Goal: Information Seeking & Learning: Learn about a topic

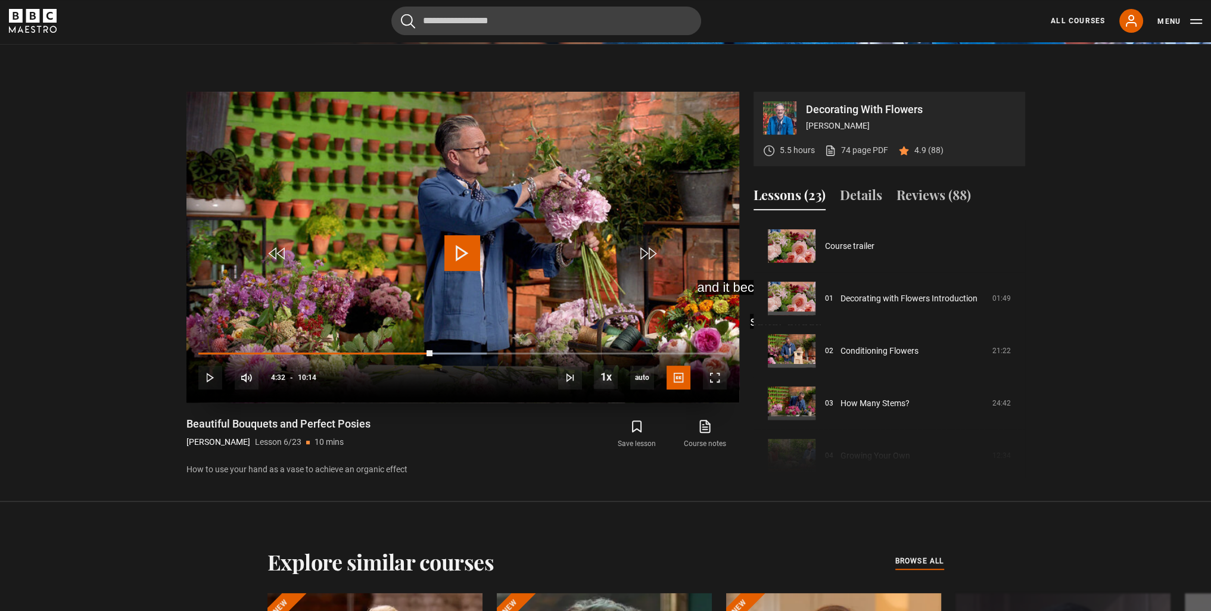
scroll to position [262, 0]
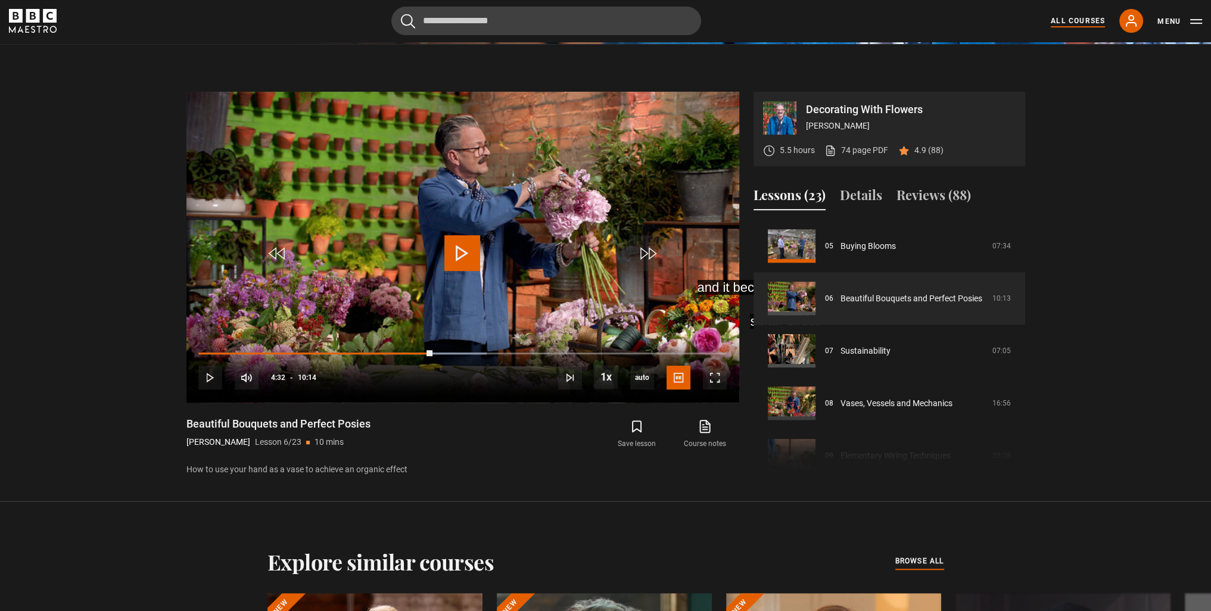
click at [1085, 18] on link "All Courses" at bounding box center [1078, 20] width 54 height 11
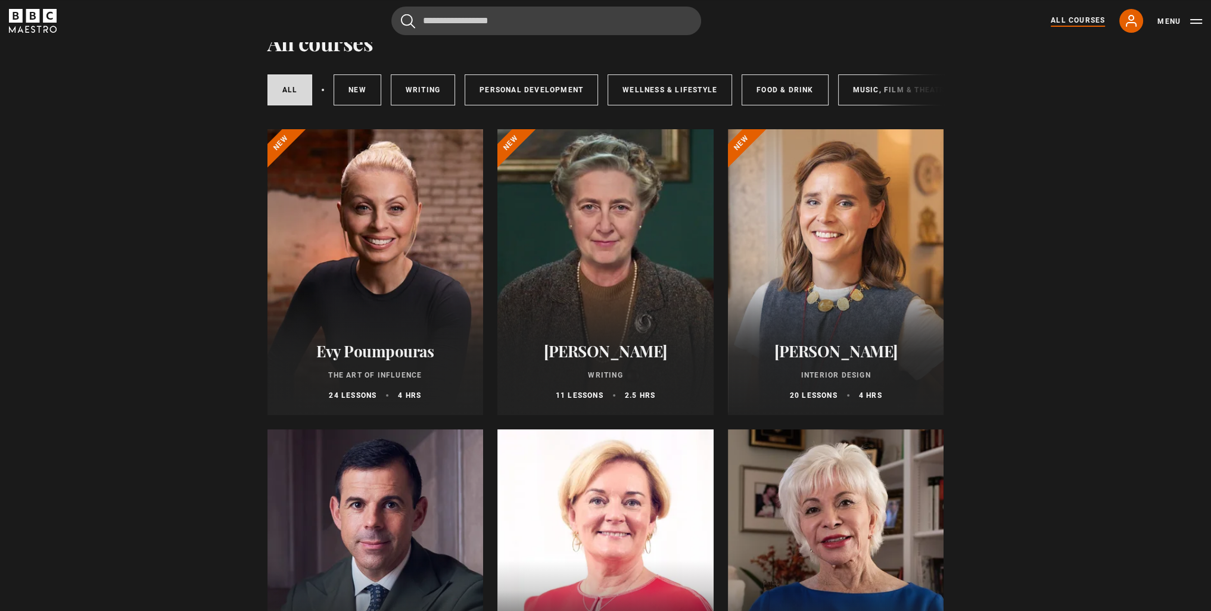
click at [843, 248] on div at bounding box center [836, 272] width 216 height 286
click at [855, 270] on div at bounding box center [836, 272] width 216 height 286
click at [843, 357] on h2 "[PERSON_NAME]" at bounding box center [836, 351] width 188 height 18
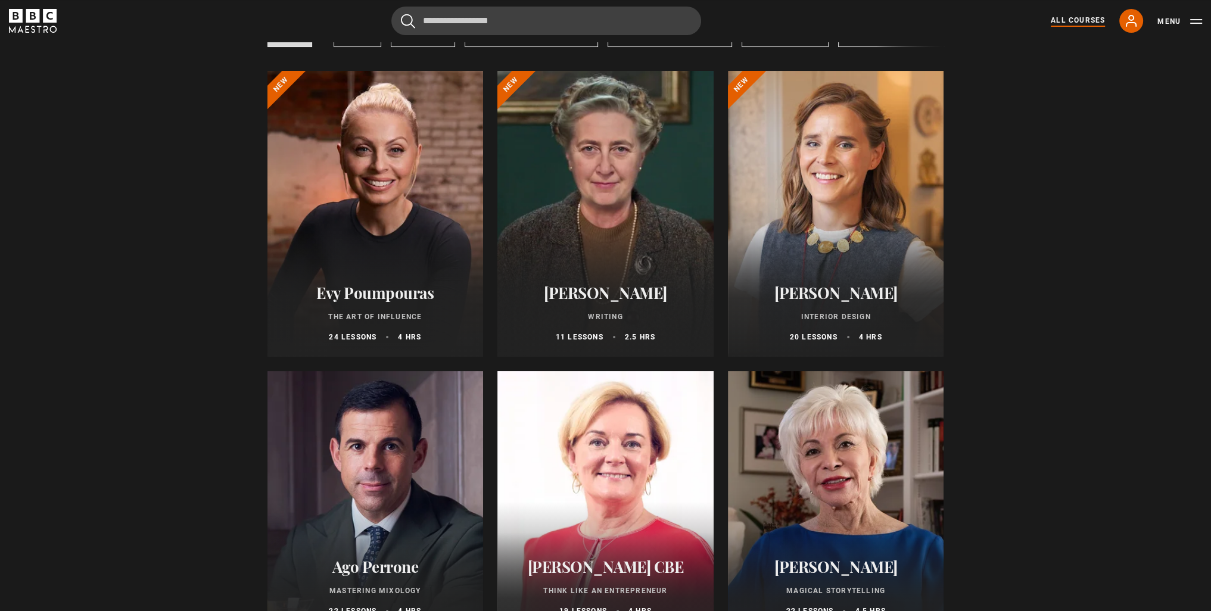
scroll to position [238, 0]
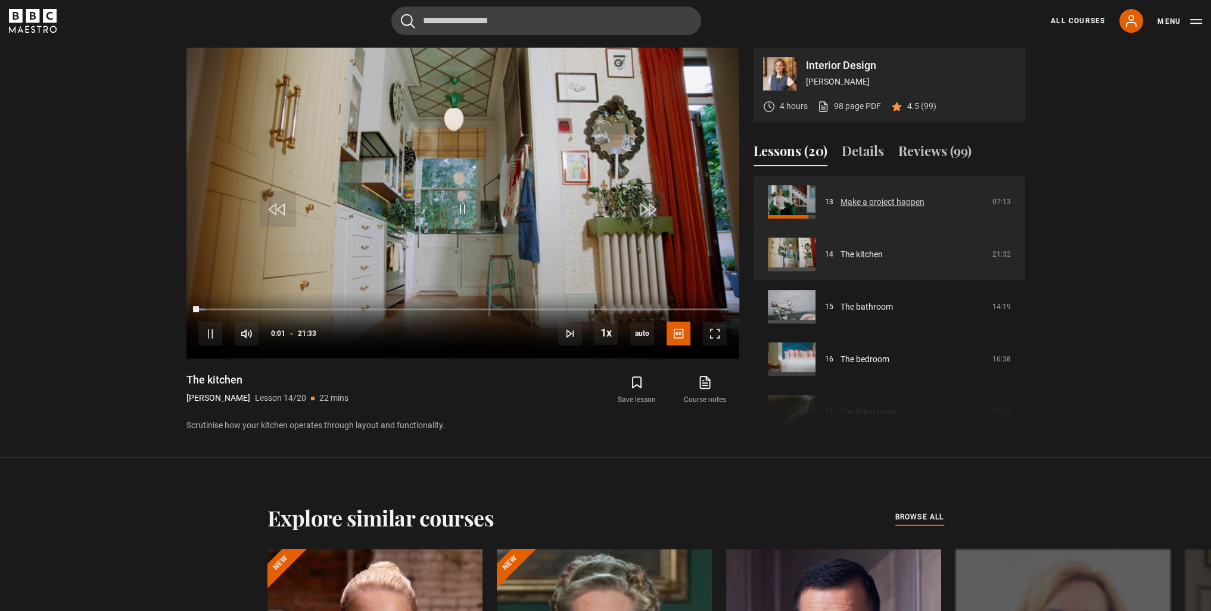
click at [846, 208] on link "Make a project happen" at bounding box center [882, 202] width 84 height 13
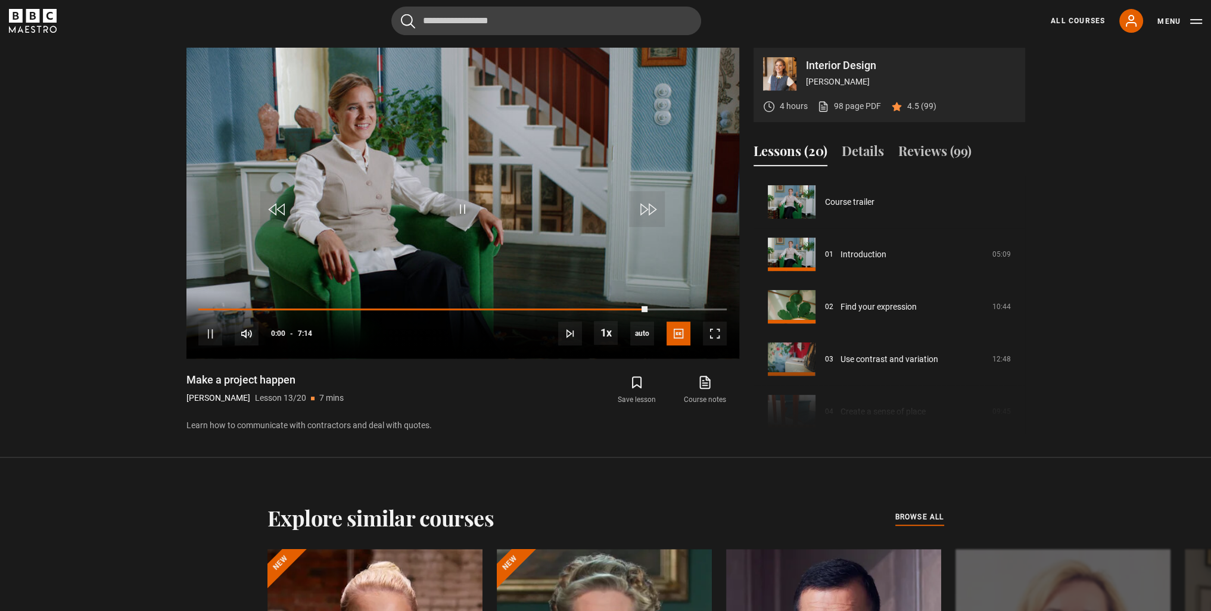
scroll to position [629, 0]
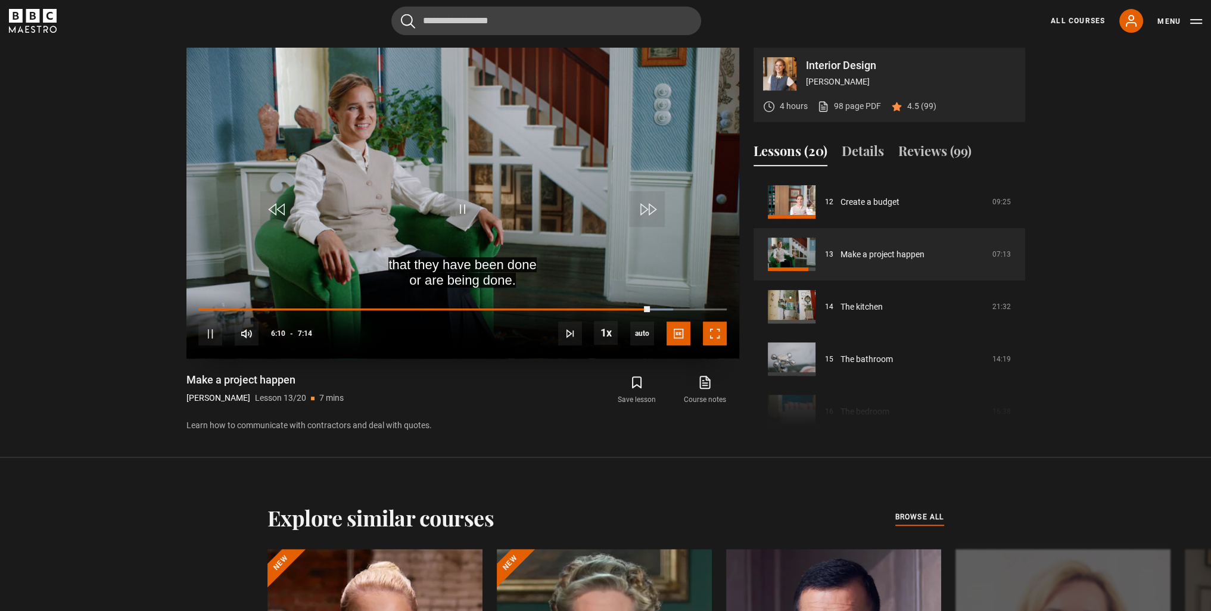
click at [711, 337] on span "Video Player" at bounding box center [715, 334] width 24 height 24
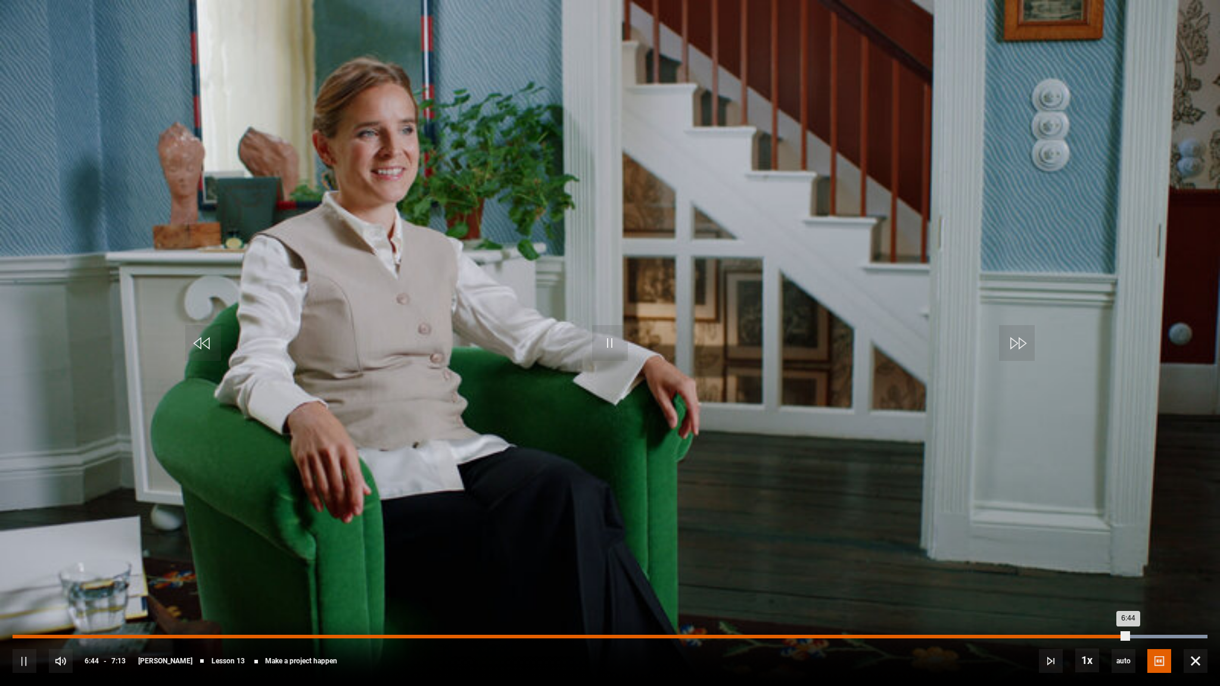
click at [1104, 610] on div "Loaded : 100.00% 6:36 6:44" at bounding box center [610, 637] width 1195 height 4
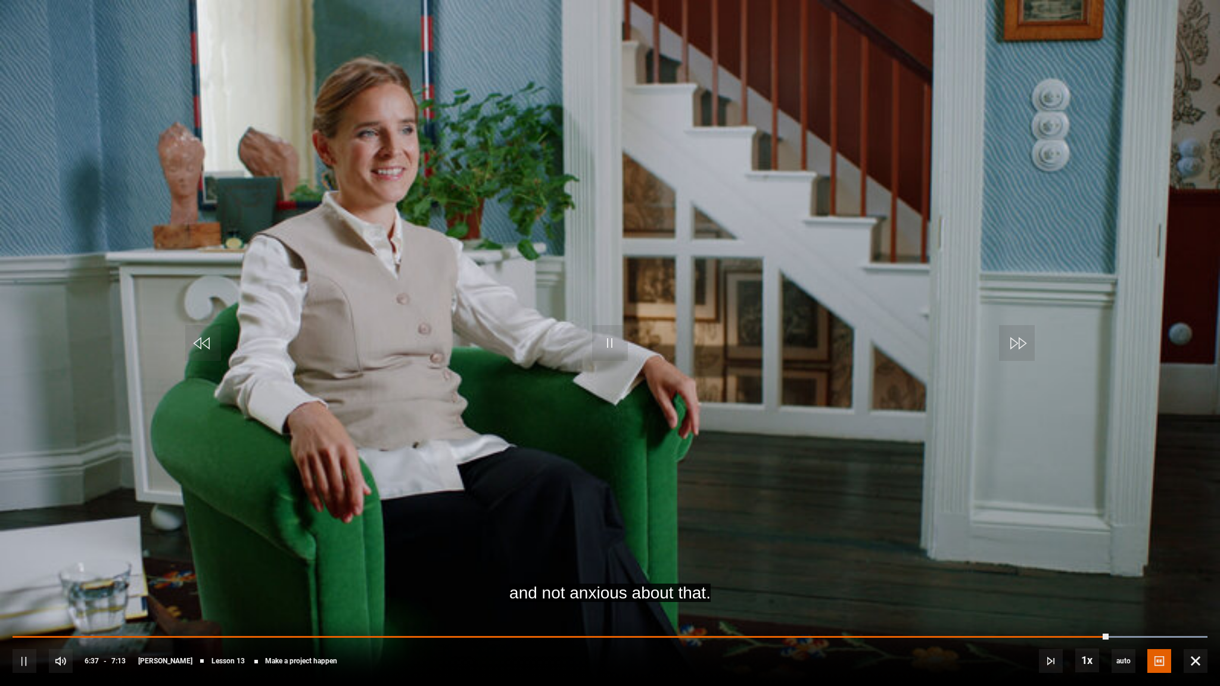
click at [1077, 610] on div "10s Skip Back 10 seconds Pause 10s Skip Forward 10 seconds Loaded : 100.00% 6:2…" at bounding box center [610, 653] width 1220 height 66
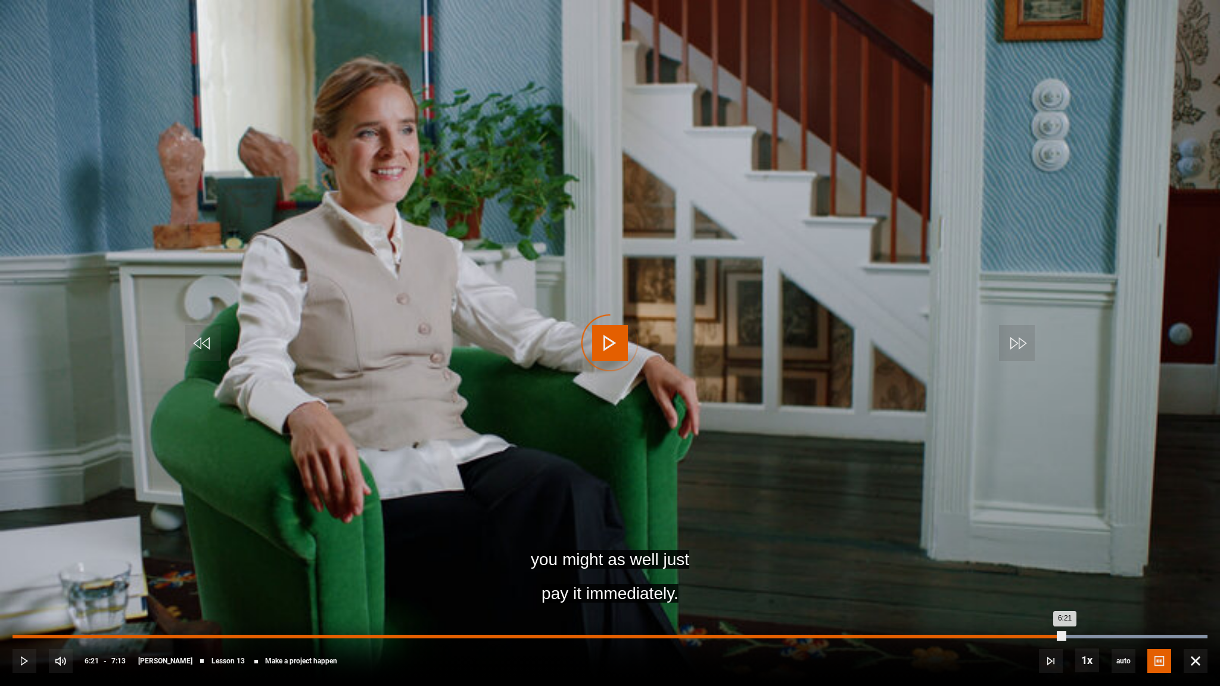
click at [1064, 610] on div "Loaded : 100.00% 6:21 6:21" at bounding box center [610, 637] width 1195 height 4
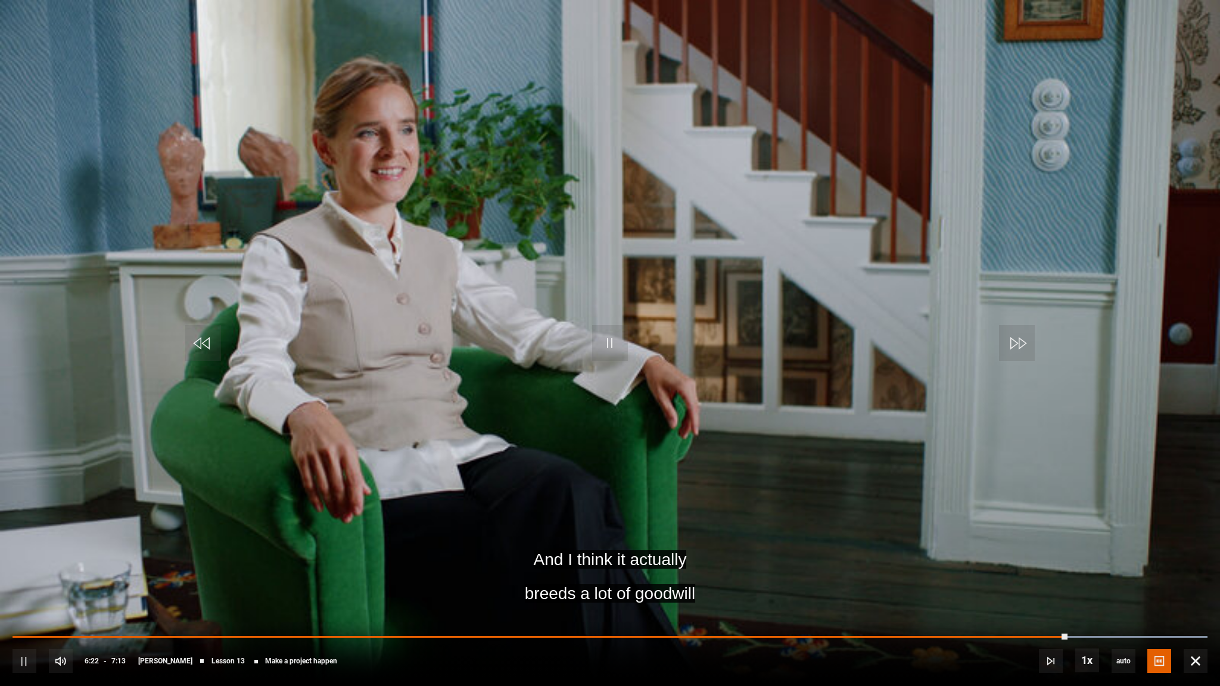
click at [1039, 610] on div "10s Skip Back 10 seconds Pause 10s Skip Forward 10 seconds Loaded : 100.00% 6:1…" at bounding box center [610, 653] width 1220 height 66
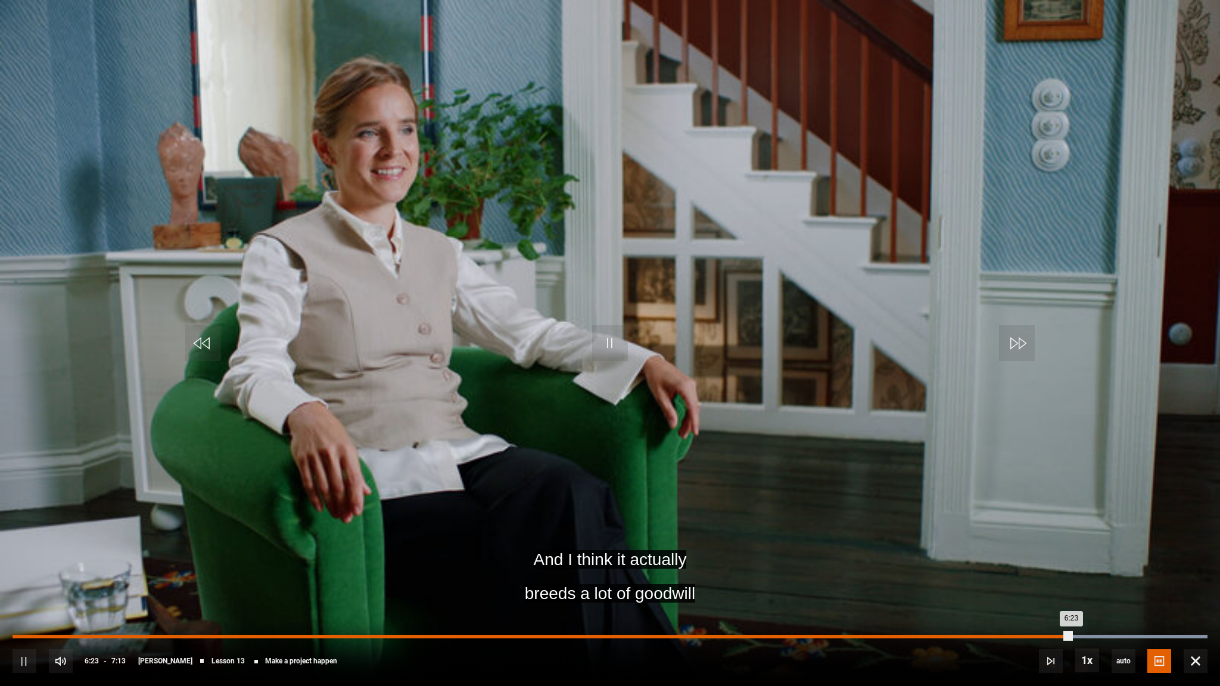
click at [1023, 610] on div "6:06" at bounding box center [1024, 637] width 2 height 4
click at [999, 610] on div "5:58" at bounding box center [1000, 637] width 2 height 4
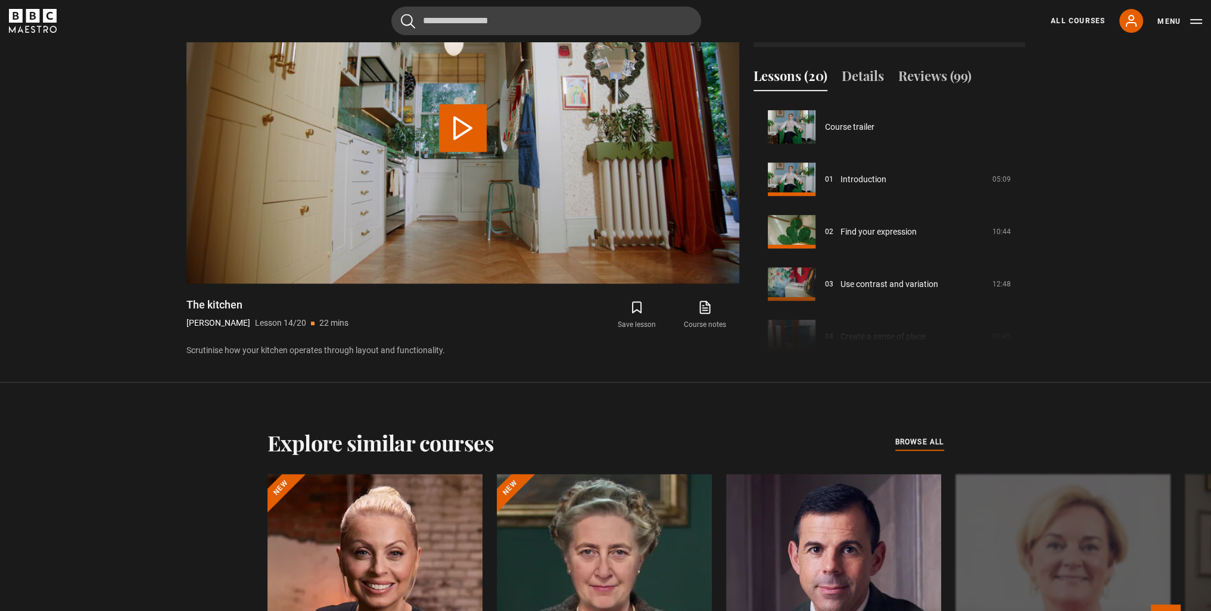
scroll to position [681, 0]
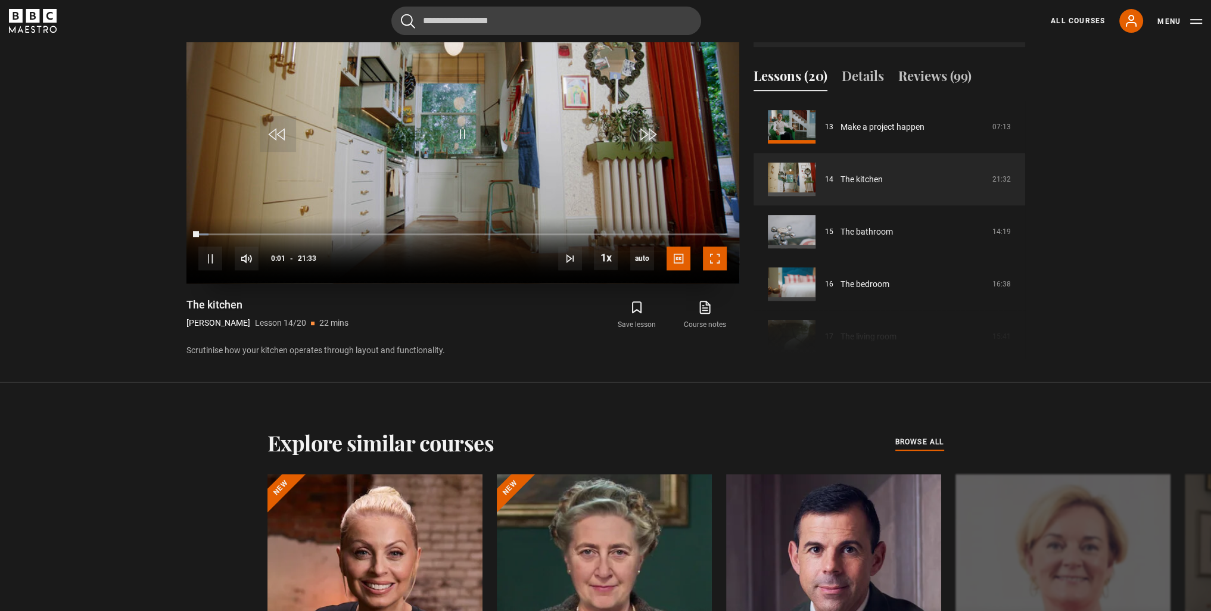
click at [711, 265] on span "Video Player" at bounding box center [715, 259] width 24 height 24
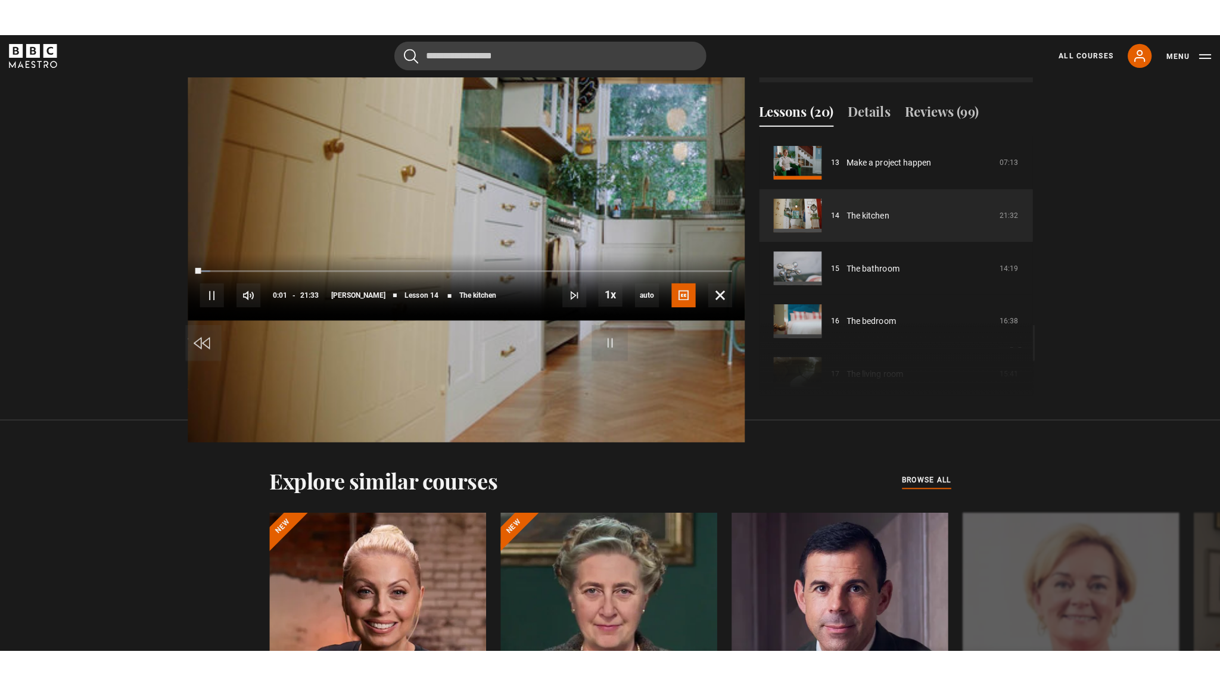
scroll to position [665, 0]
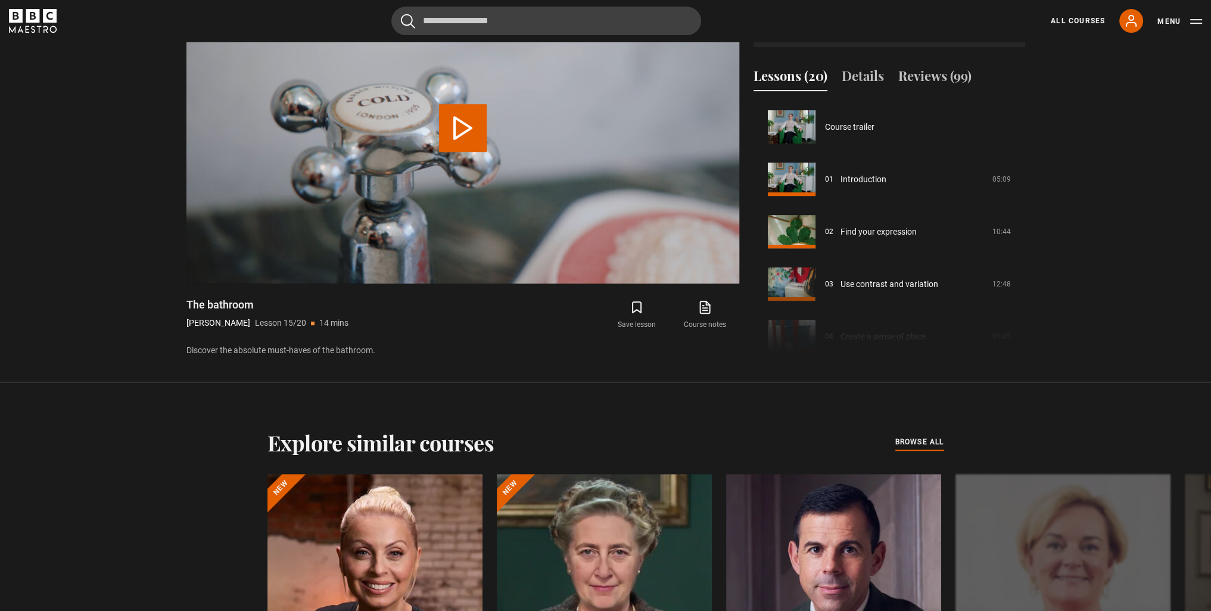
scroll to position [734, 0]
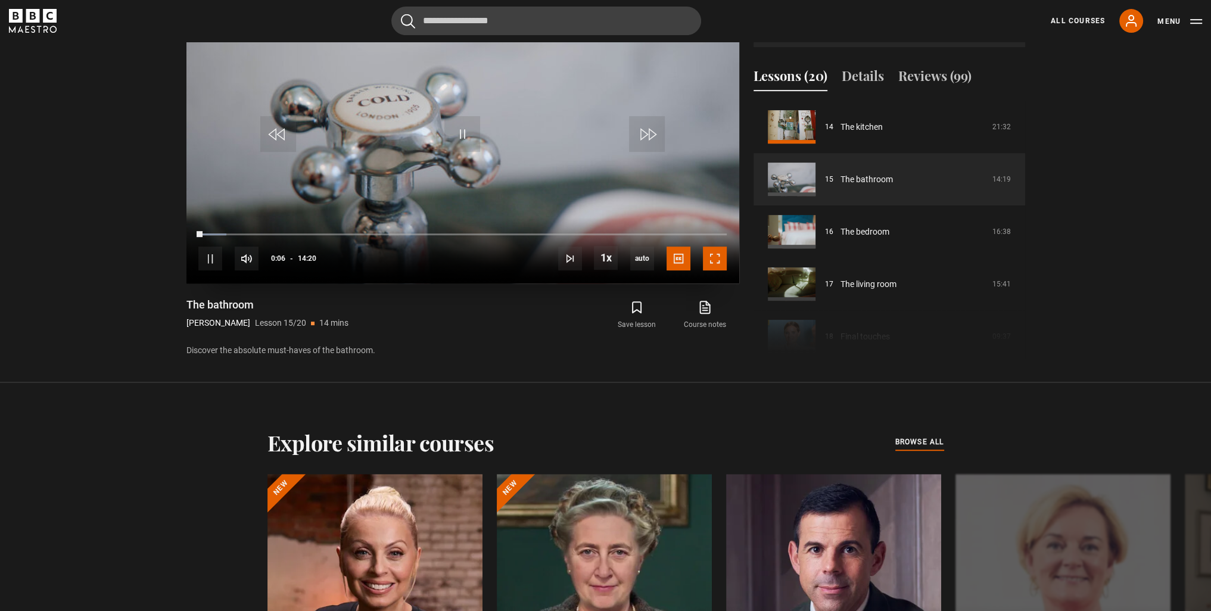
click at [721, 258] on span "Video Player" at bounding box center [715, 259] width 24 height 24
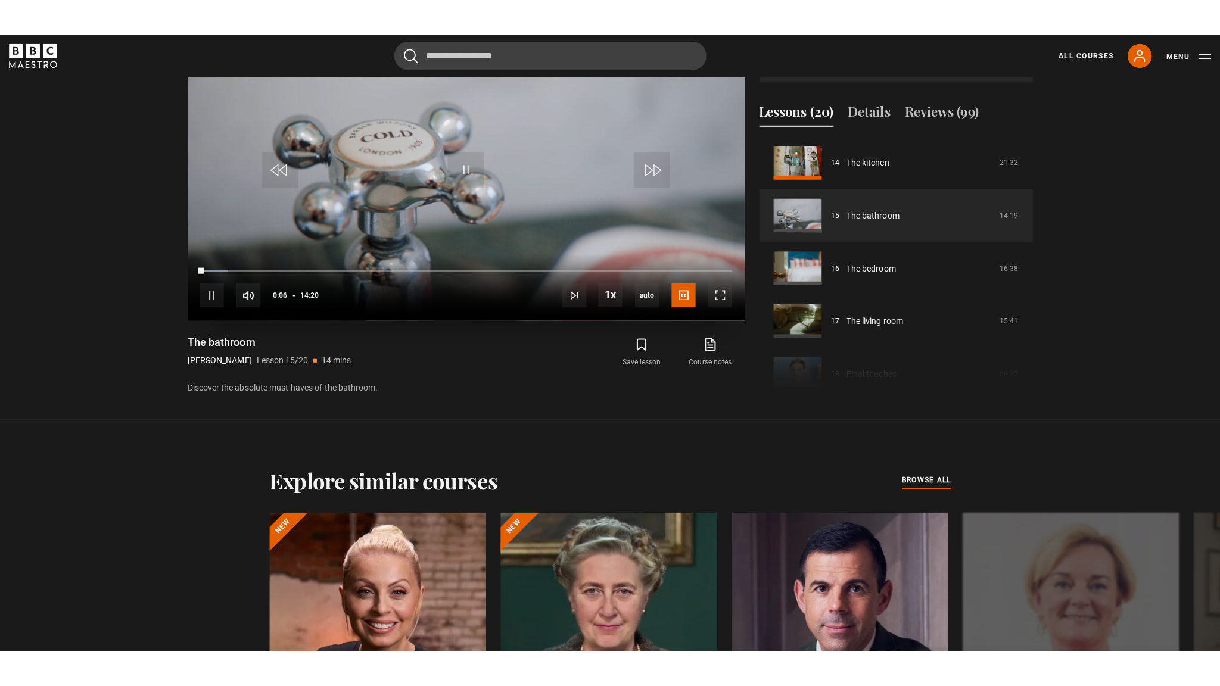
scroll to position [665, 0]
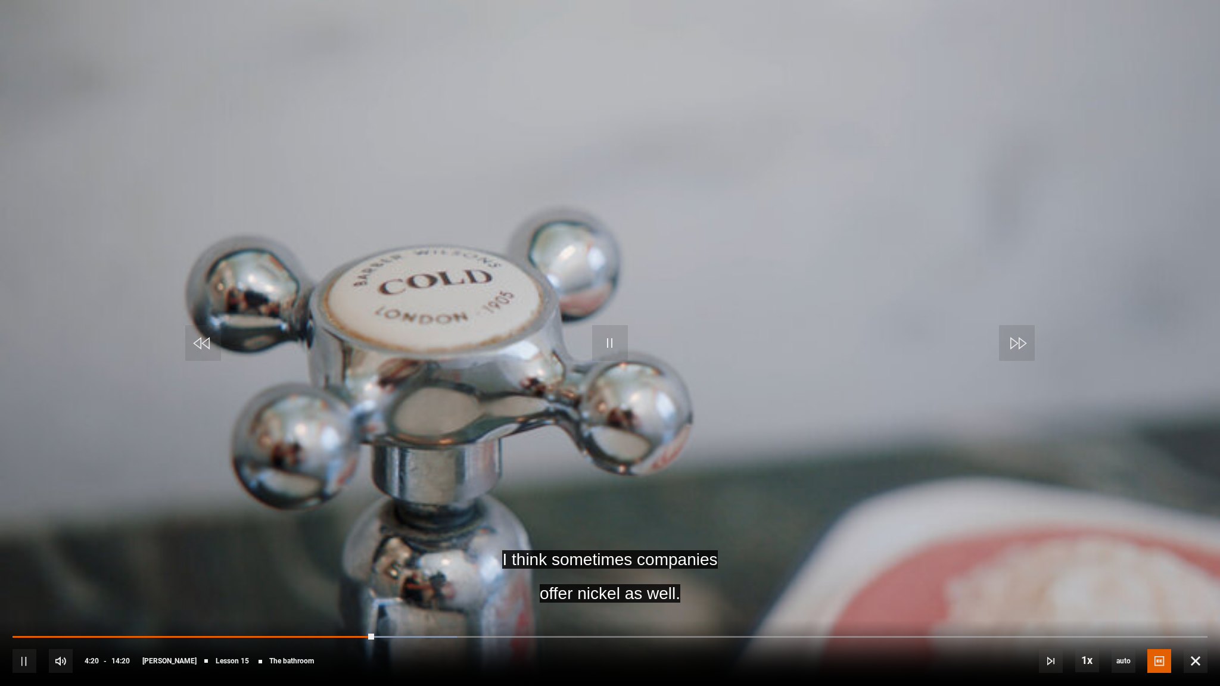
click at [324, 610] on div "10s Skip Back 10 seconds Pause 10s Skip Forward 10 seconds Loaded : 37.21% 03:4…" at bounding box center [610, 653] width 1220 height 66
drag, startPoint x: 369, startPoint y: 634, endPoint x: 318, endPoint y: 634, distance: 51.2
click at [318, 610] on div "10s Skip Back 10 seconds Play 10s Skip Forward 10 seconds Loaded : 0.00% 04:13 …" at bounding box center [610, 653] width 1220 height 66
drag, startPoint x: 316, startPoint y: 639, endPoint x: 261, endPoint y: 640, distance: 54.2
click at [261, 610] on div "10s Skip Back 10 seconds Play 10s Skip Forward 10 seconds Loaded : 0.00% 03:08 …" at bounding box center [610, 653] width 1220 height 66
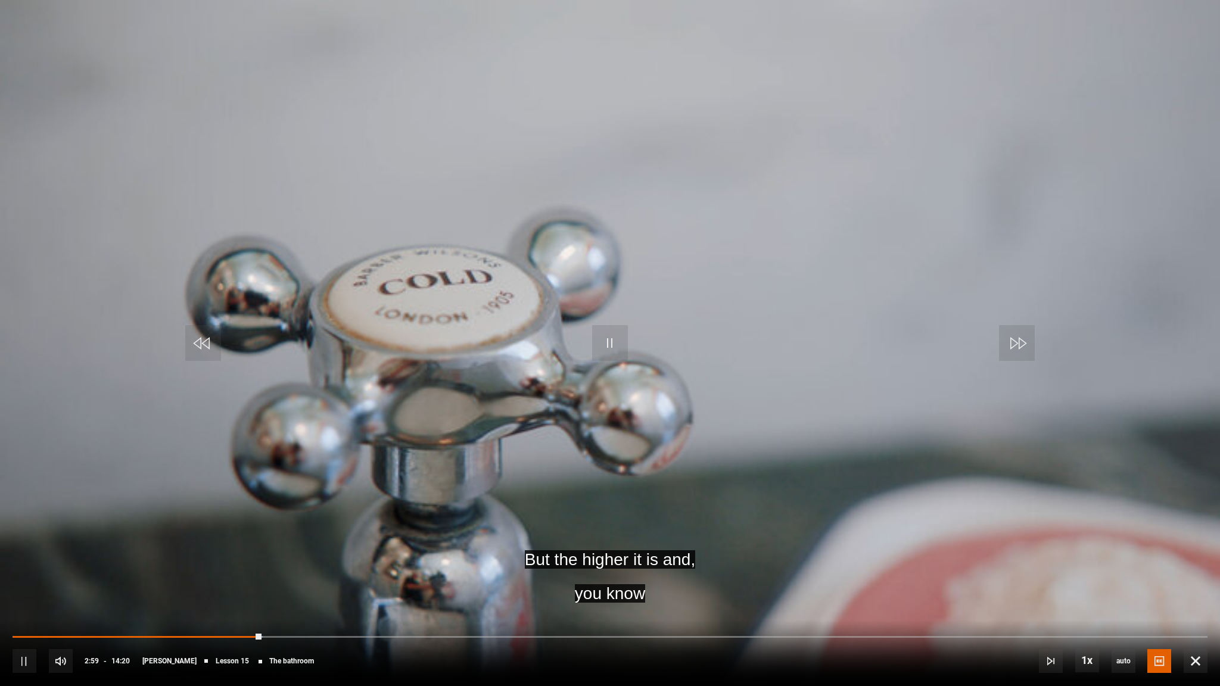
click at [289, 610] on div "10s Skip Back 10 seconds Pause 10s Skip Forward 10 seconds Loaded : 20.93% 03:2…" at bounding box center [610, 653] width 1220 height 66
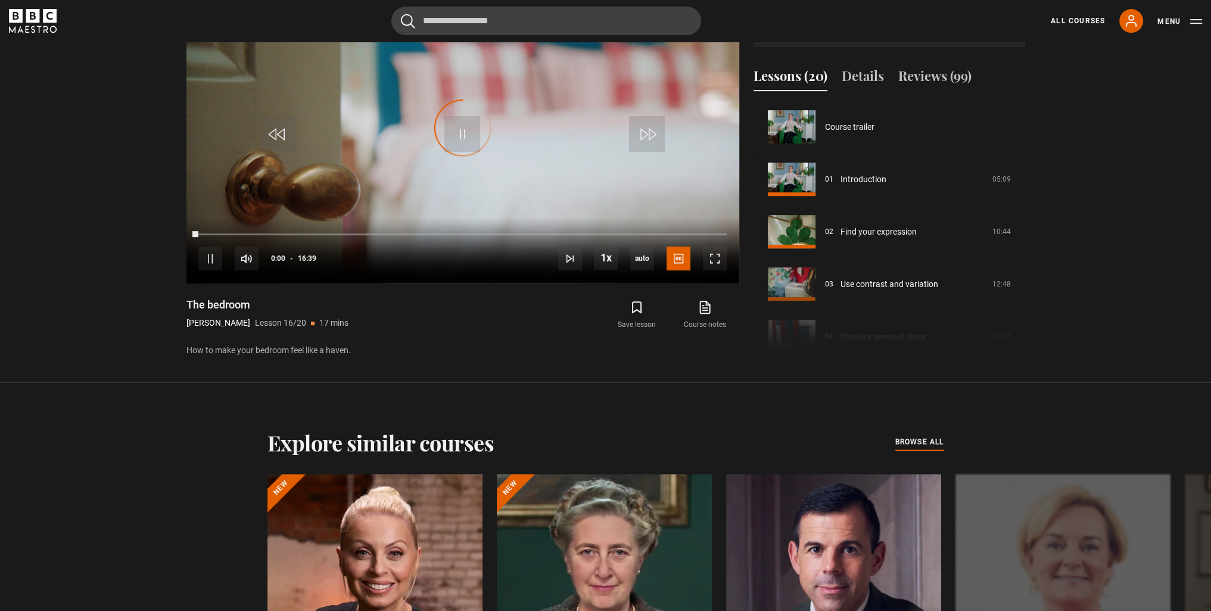
scroll to position [786, 0]
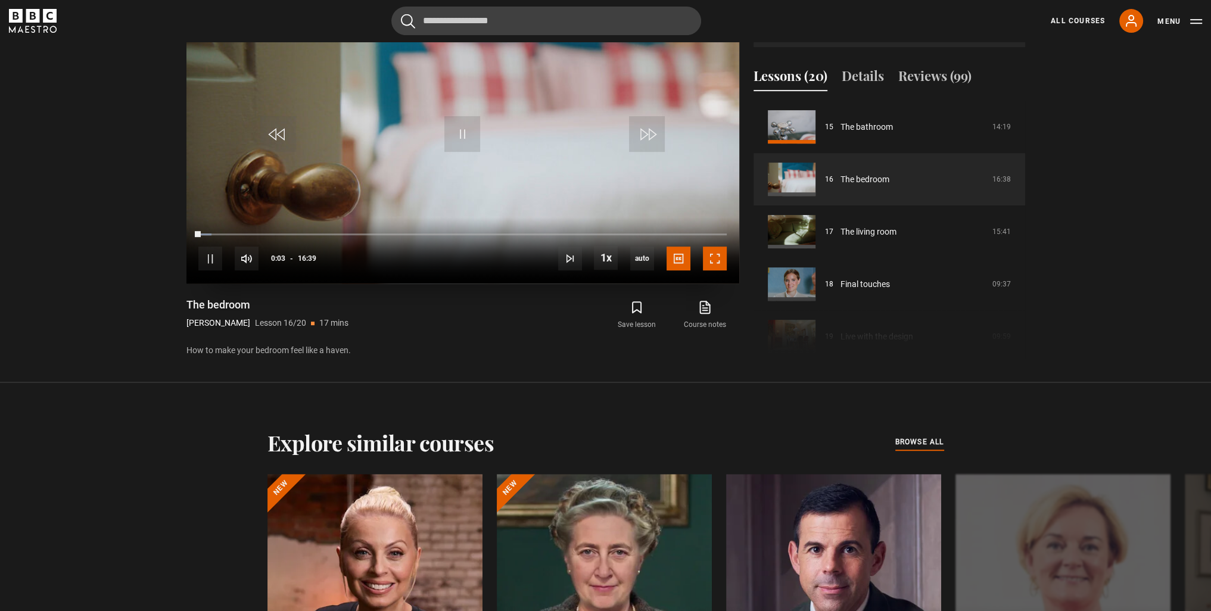
click at [718, 257] on span "Video Player" at bounding box center [715, 259] width 24 height 24
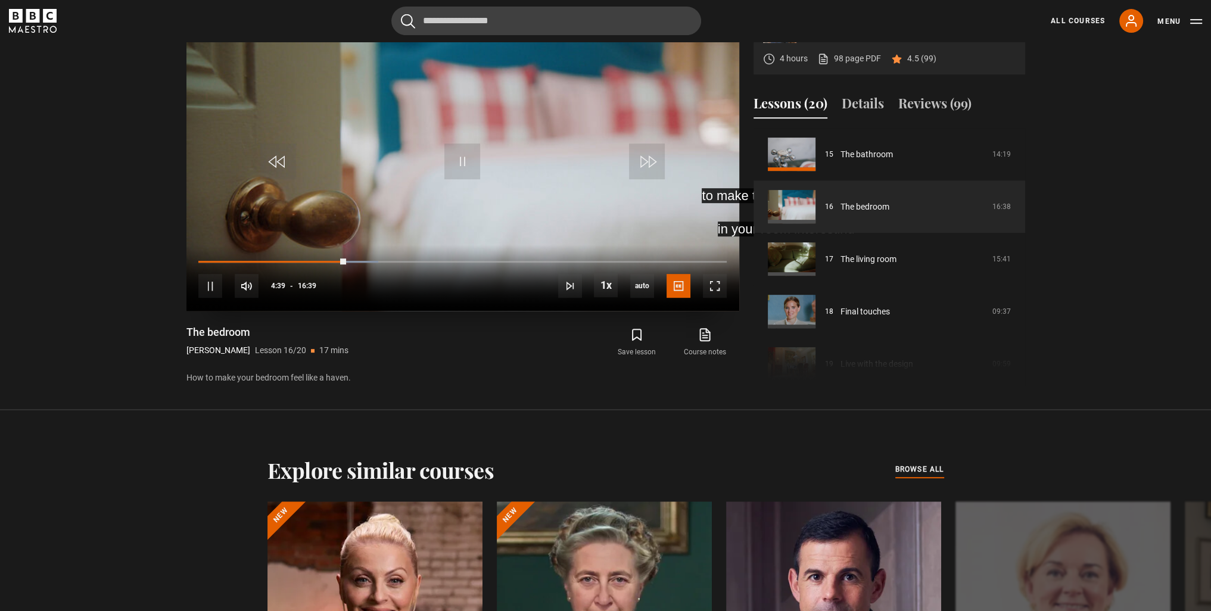
click at [518, 154] on video "Video Player" at bounding box center [462, 155] width 553 height 311
click at [450, 153] on span "Video Player" at bounding box center [462, 162] width 36 height 36
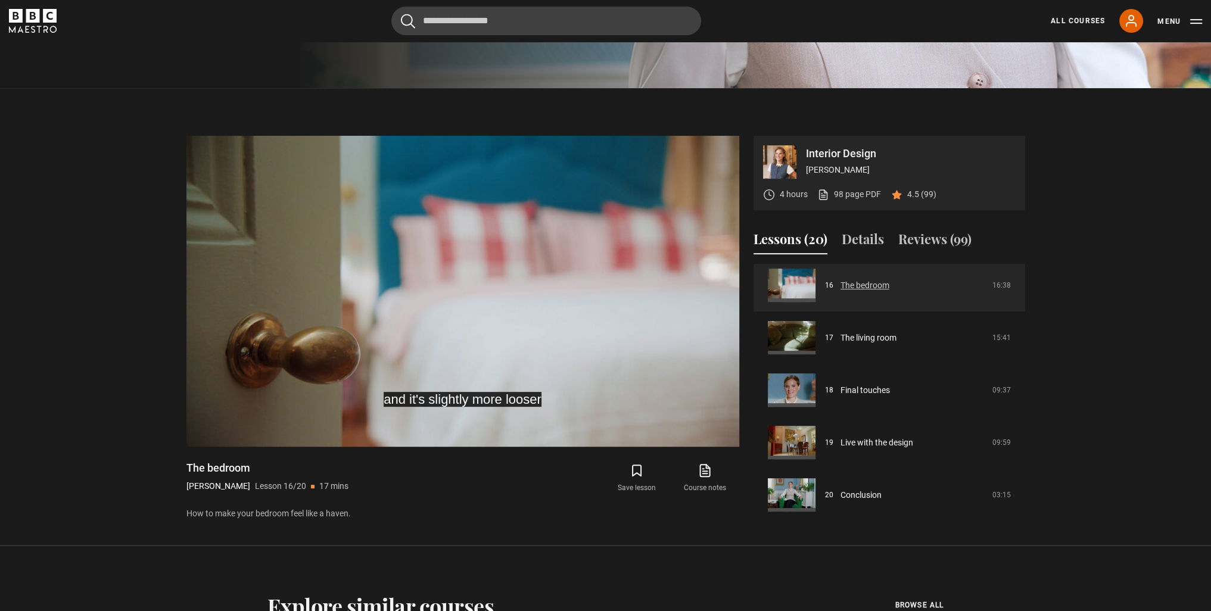
scroll to position [486, 0]
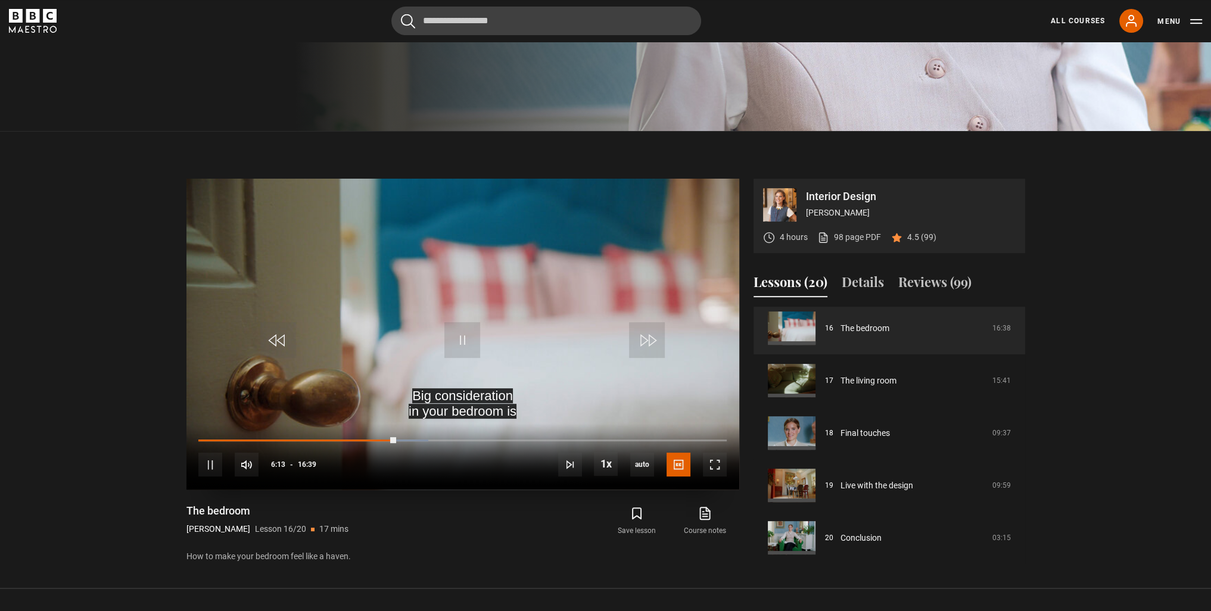
click at [541, 289] on video "Video Player" at bounding box center [462, 334] width 553 height 311
drag, startPoint x: 460, startPoint y: 329, endPoint x: 455, endPoint y: 348, distance: 19.2
click at [455, 349] on span "Video Player" at bounding box center [462, 340] width 36 height 36
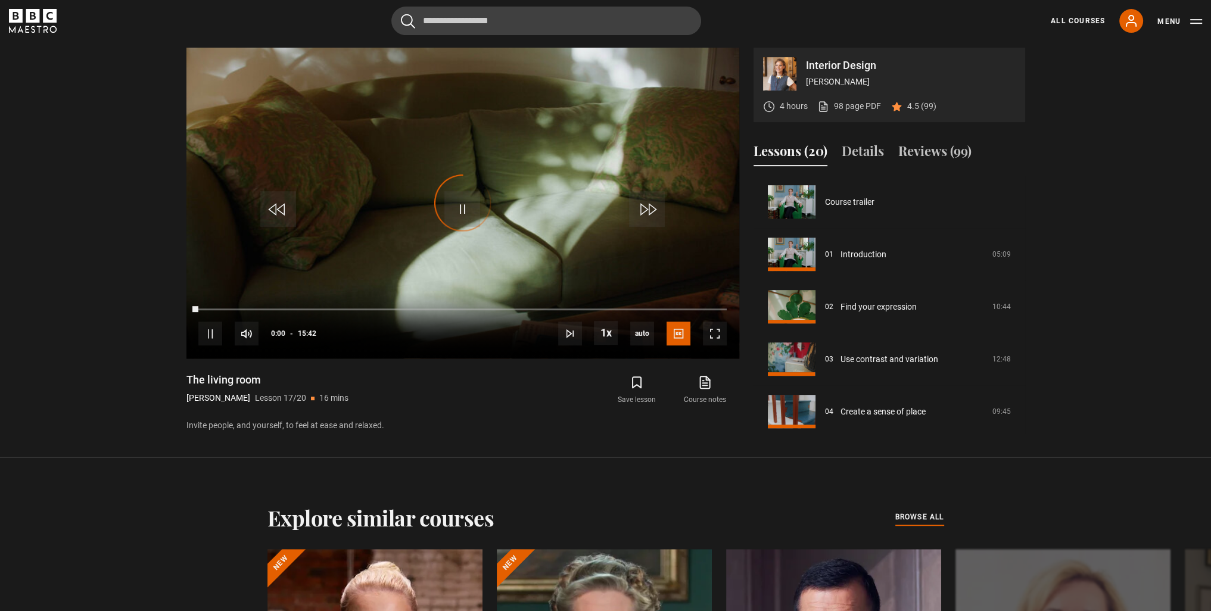
scroll to position [839, 0]
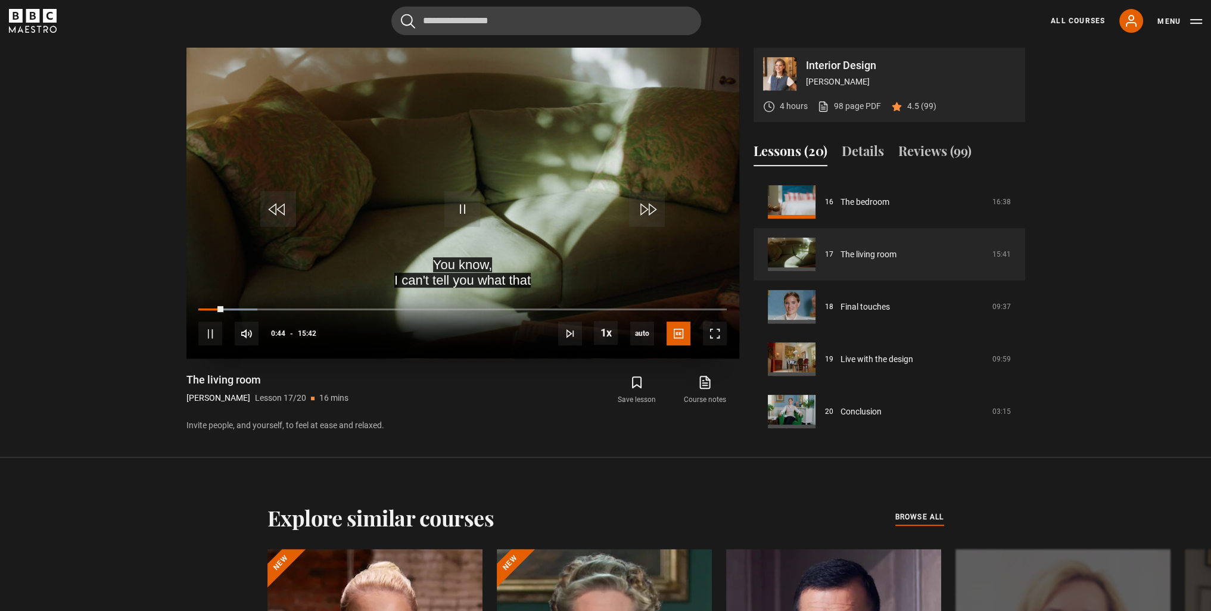
click at [495, 202] on video "Video Player" at bounding box center [462, 203] width 553 height 311
